Goal: Navigation & Orientation: Find specific page/section

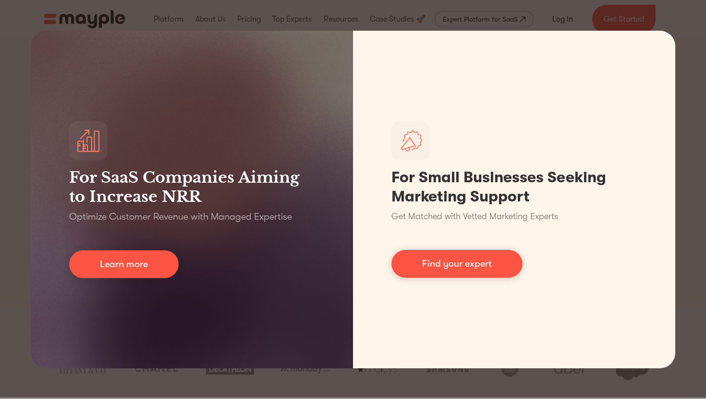
click at [678, 23] on div "For SaaS Companies Aiming to Increase NRR Optimize Customer Revenue with Manage…" at bounding box center [353, 199] width 706 height 399
click at [669, 23] on div "For SaaS Companies Aiming to Increase NRR Optimize Customer Revenue with Manage…" at bounding box center [353, 199] width 706 height 399
click at [389, 376] on div "For SaaS Companies Aiming to Increase NRR Optimize Customer Revenue with Manage…" at bounding box center [353, 199] width 706 height 399
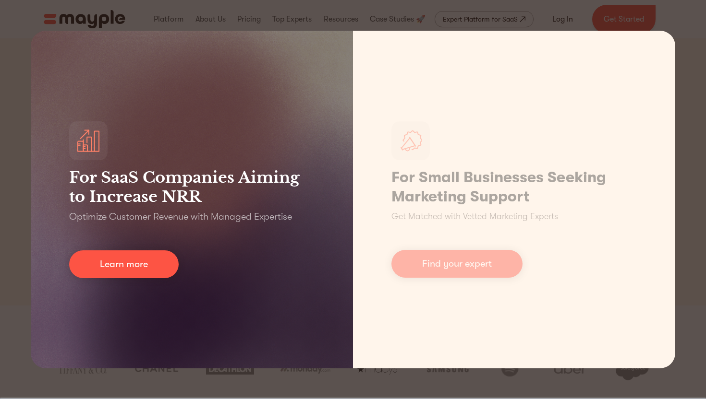
click at [339, 57] on div "For SaaS Companies Aiming to Increase NRR Optimize Customer Revenue with Manage…" at bounding box center [192, 200] width 322 height 338
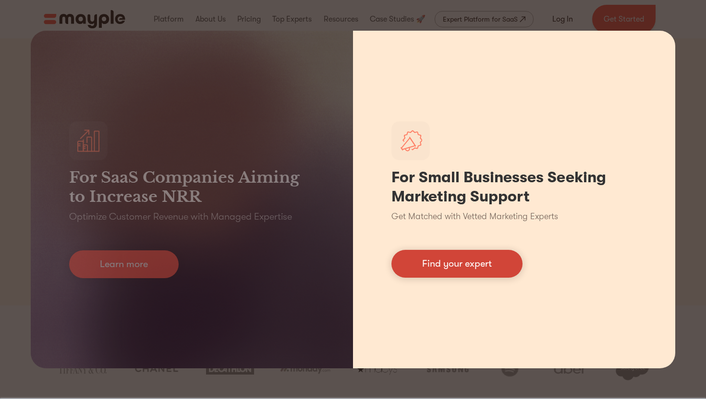
click at [441, 269] on link "Find your expert" at bounding box center [456, 264] width 131 height 28
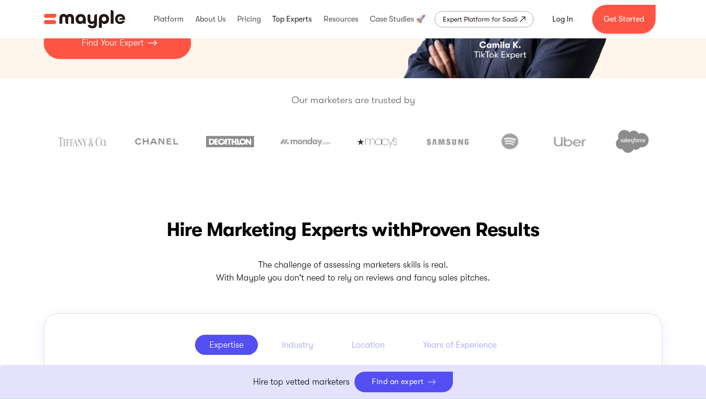
scroll to position [250, 0]
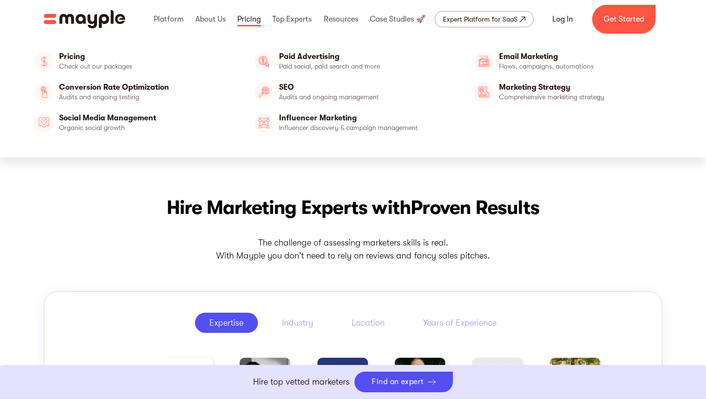
click at [241, 19] on link at bounding box center [249, 19] width 28 height 31
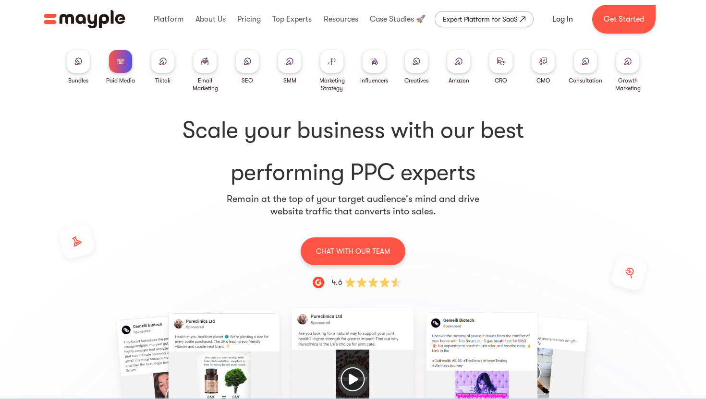
click at [93, 13] on img "home" at bounding box center [85, 19] width 82 height 18
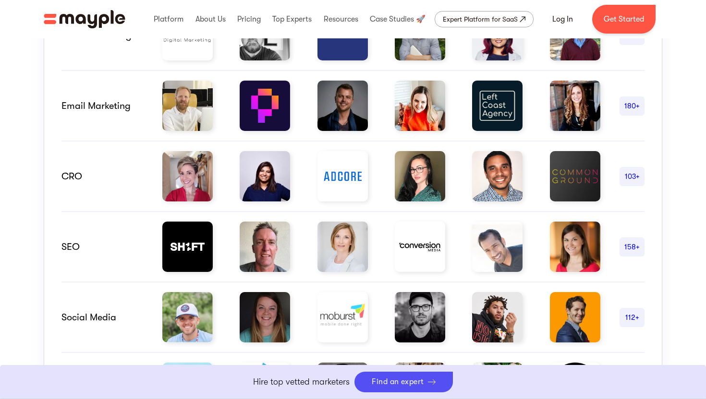
scroll to position [578, 0]
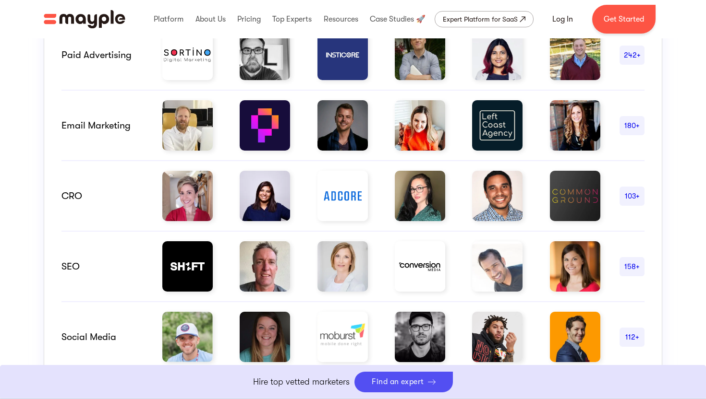
click at [267, 193] on img at bounding box center [265, 196] width 50 height 50
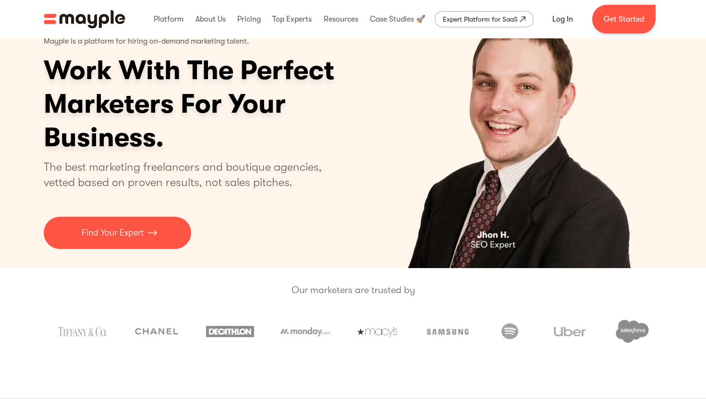
scroll to position [0, 0]
